Goal: Information Seeking & Learning: Check status

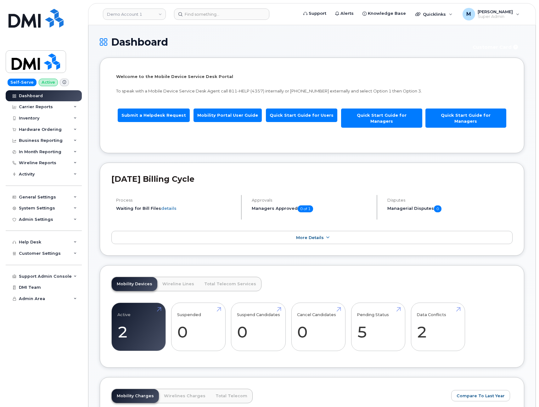
click at [276, 70] on div "Welcome to the Mobile Device Service Desk Portal To speak with a Mobile Device …" at bounding box center [311, 105] width 401 height 72
click at [46, 153] on div "In Month Reporting" at bounding box center [40, 151] width 42 height 5
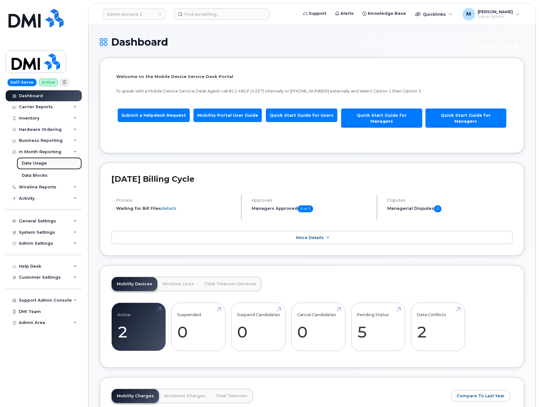
click at [42, 161] on div "Data Usage" at bounding box center [34, 163] width 25 height 6
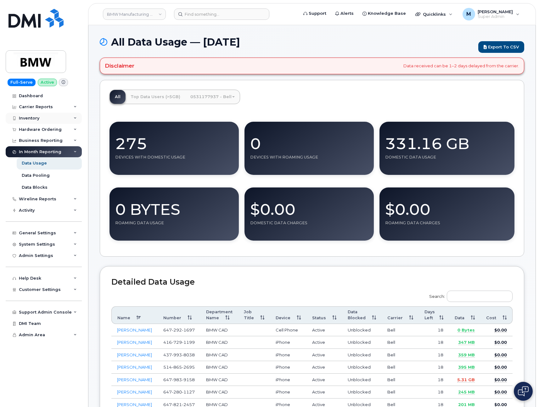
click at [31, 117] on div "Inventory" at bounding box center [29, 118] width 20 height 5
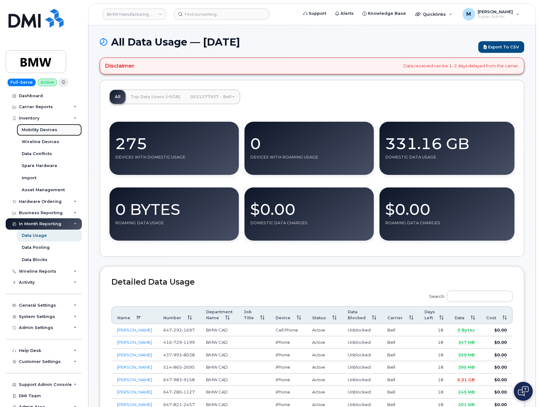
click at [34, 131] on div "Mobility Devices" at bounding box center [40, 130] width 36 height 6
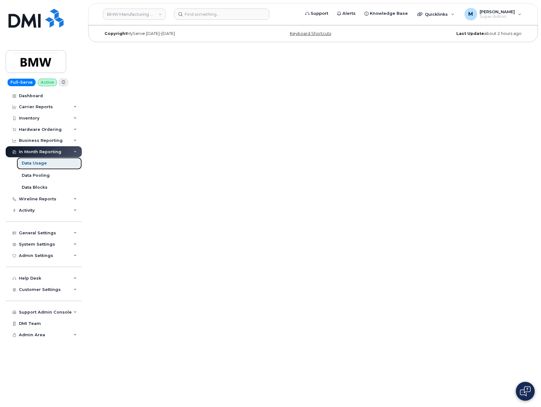
click at [41, 164] on div "Data Usage" at bounding box center [34, 163] width 25 height 6
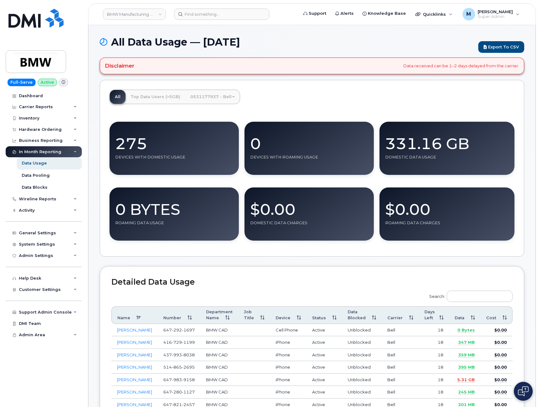
click at [212, 95] on link "0531177937 - Bell" at bounding box center [212, 97] width 54 height 14
click at [312, 95] on div "All Top Data Users (>5GB) 0531177937 - Bell Medium Business Data Share 275 Devi…" at bounding box center [312, 168] width 424 height 177
